Goal: Task Accomplishment & Management: Use online tool/utility

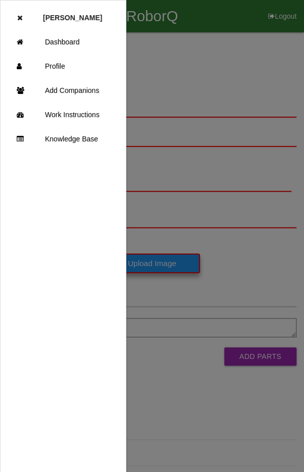
click at [85, 34] on link "Dashboard" at bounding box center [63, 42] width 125 height 24
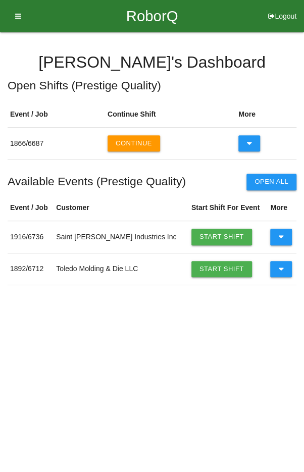
click at [279, 270] on button at bounding box center [281, 269] width 22 height 16
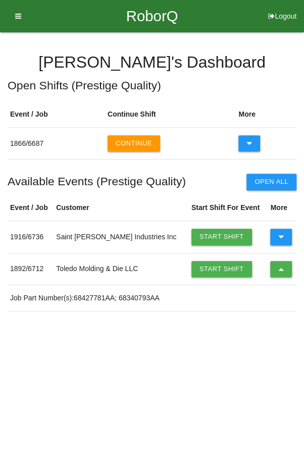
click at [211, 265] on link "Start Shift" at bounding box center [222, 269] width 61 height 16
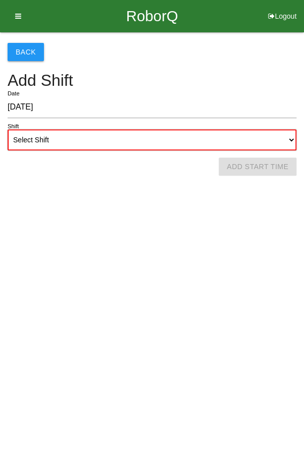
click at [138, 132] on select "Select Shift 1st Shift 2nd Shift 3rd Shift 4th Shift" at bounding box center [152, 139] width 289 height 21
select select "2"
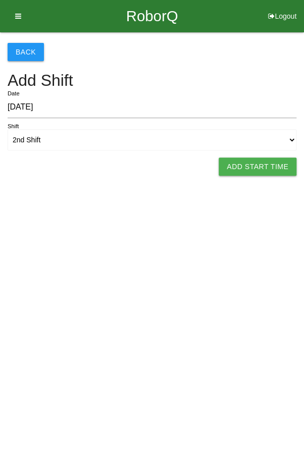
click at [266, 166] on button "Add Start Time" at bounding box center [258, 167] width 78 height 18
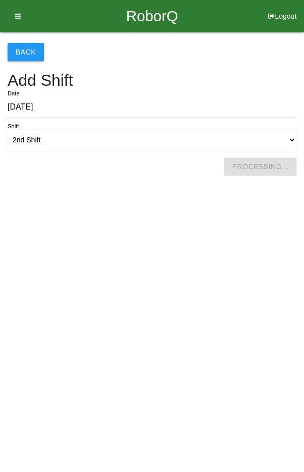
select select "3"
select select "46"
select select "2"
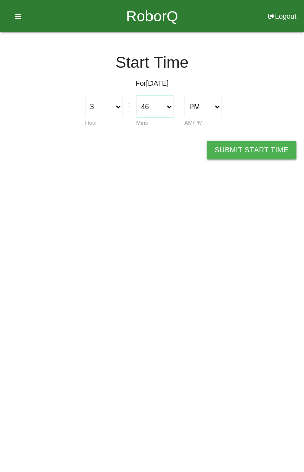
click at [154, 108] on select "00 01 02 03 04 05 06 07 08 09 10 11 12 13 14 15 16 17 18 19 20 21 22 23 24 25 2…" at bounding box center [154, 106] width 37 height 21
select select "45"
click at [235, 154] on button "Submit Start Time" at bounding box center [252, 150] width 90 height 18
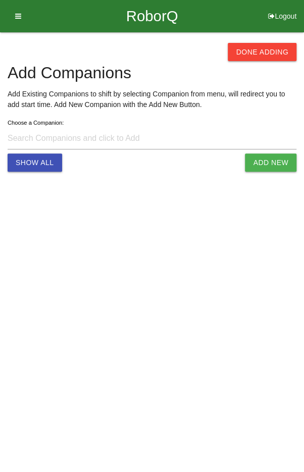
click at [262, 48] on button "Done Adding" at bounding box center [262, 52] width 69 height 18
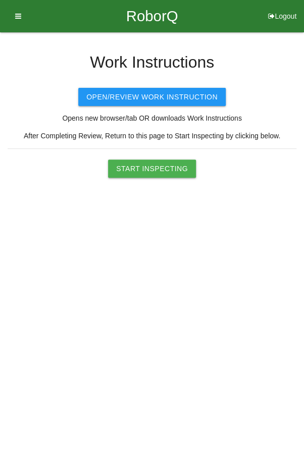
click at [159, 170] on button "Start Inspecting" at bounding box center [152, 169] width 88 height 18
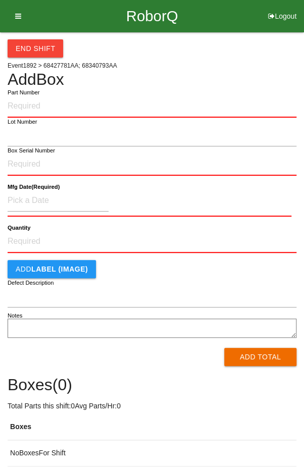
click at [158, 102] on input "Part Number" at bounding box center [152, 107] width 289 height 22
